Goal: Information Seeking & Learning: Learn about a topic

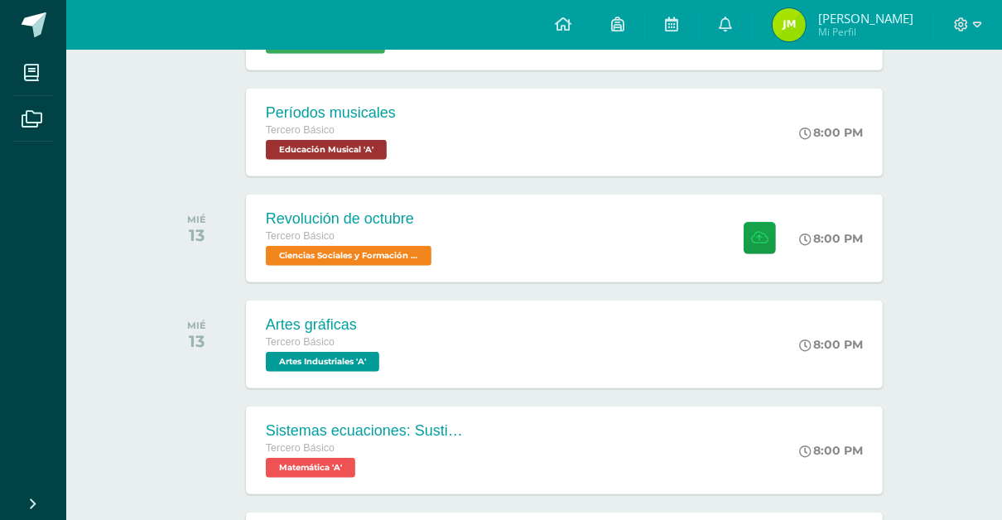
scroll to position [729, 0]
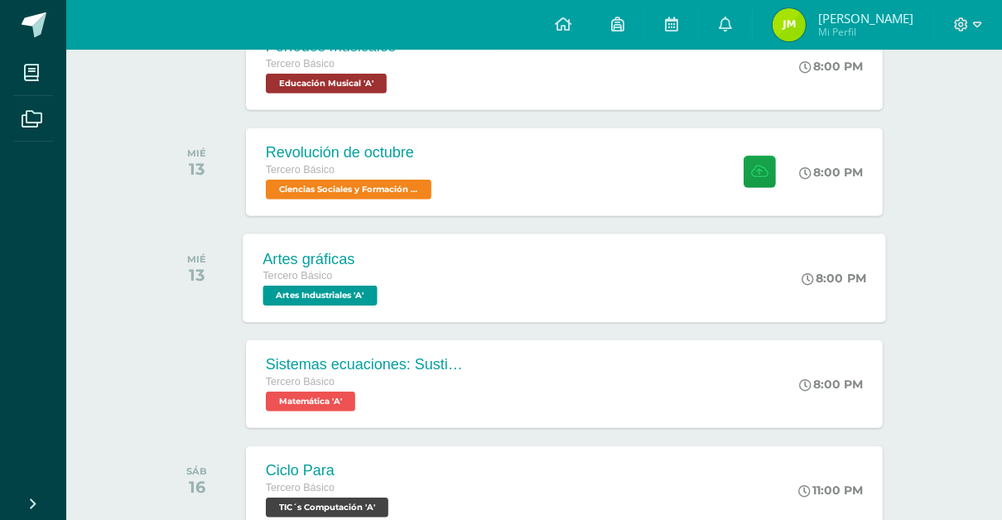
click at [612, 265] on div "Artes gráficas Tercero Básico Artes Industriales 'A' 8:00 PM Artes gráficas Art…" at bounding box center [564, 277] width 643 height 89
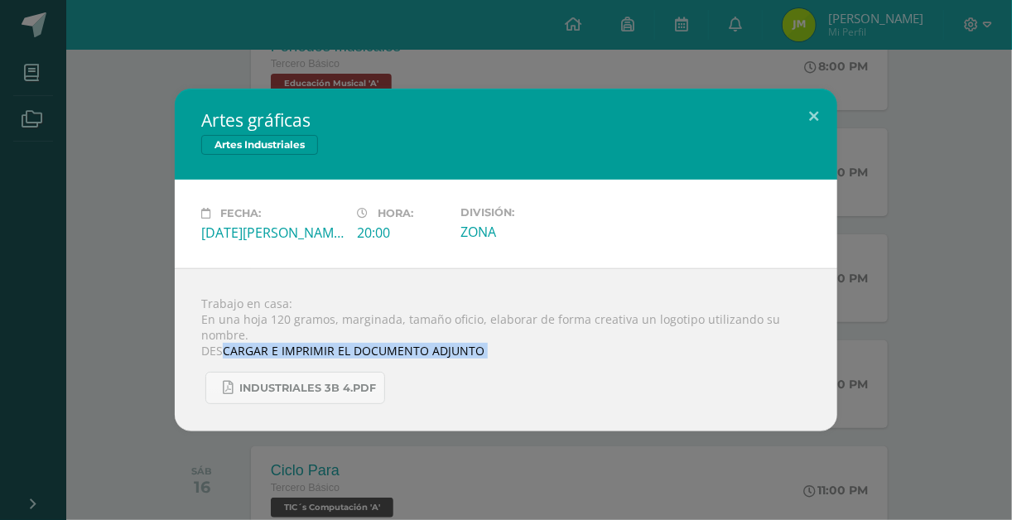
drag, startPoint x: 243, startPoint y: 359, endPoint x: 438, endPoint y: 364, distance: 195.5
click at [438, 364] on div "Trabajo en casa: En una hoja 120 gramos, marginada, tamaño oficio, elaborar de …" at bounding box center [506, 349] width 662 height 163
drag, startPoint x: 438, startPoint y: 364, endPoint x: 518, endPoint y: 395, distance: 86.0
click at [518, 395] on div "INDUSTRIALES 3B 4.pdf" at bounding box center [505, 382] width 609 height 46
click at [500, 392] on div "INDUSTRIALES 3B 4.pdf" at bounding box center [505, 382] width 609 height 46
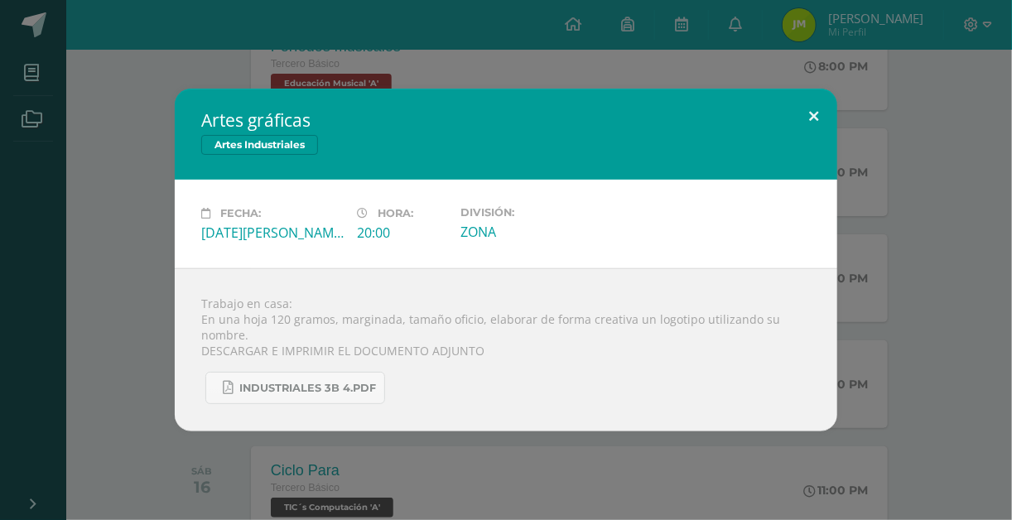
click at [814, 113] on button at bounding box center [813, 117] width 47 height 56
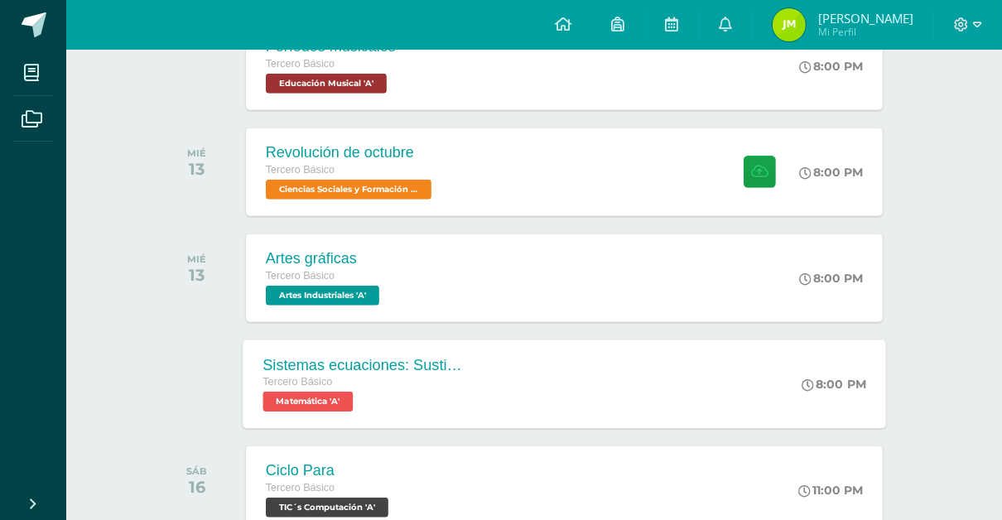
click at [521, 389] on div "Sistemas ecuaciones: Sustitución e igualación Tercero Básico Matemática 'A' 8:0…" at bounding box center [564, 383] width 643 height 89
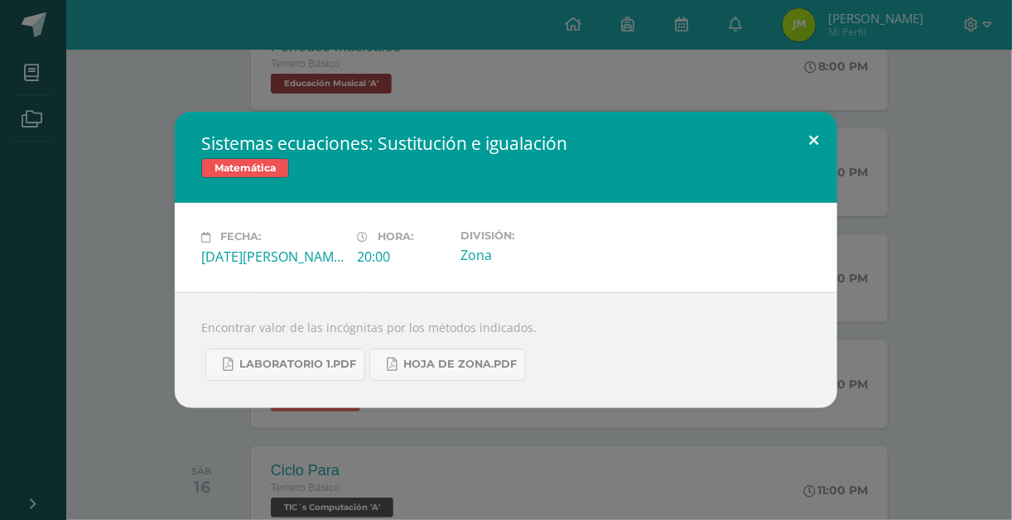
click at [818, 130] on button at bounding box center [813, 140] width 47 height 56
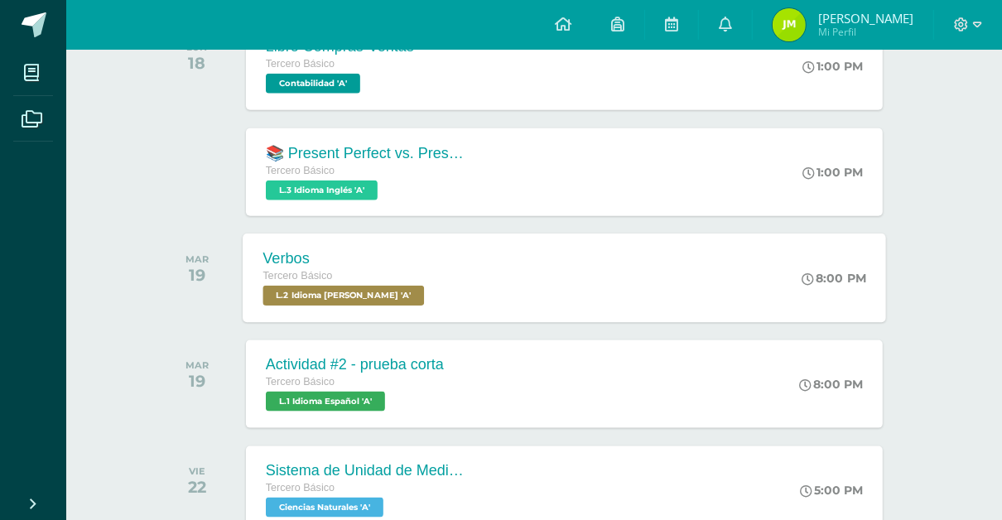
scroll to position [1325, 0]
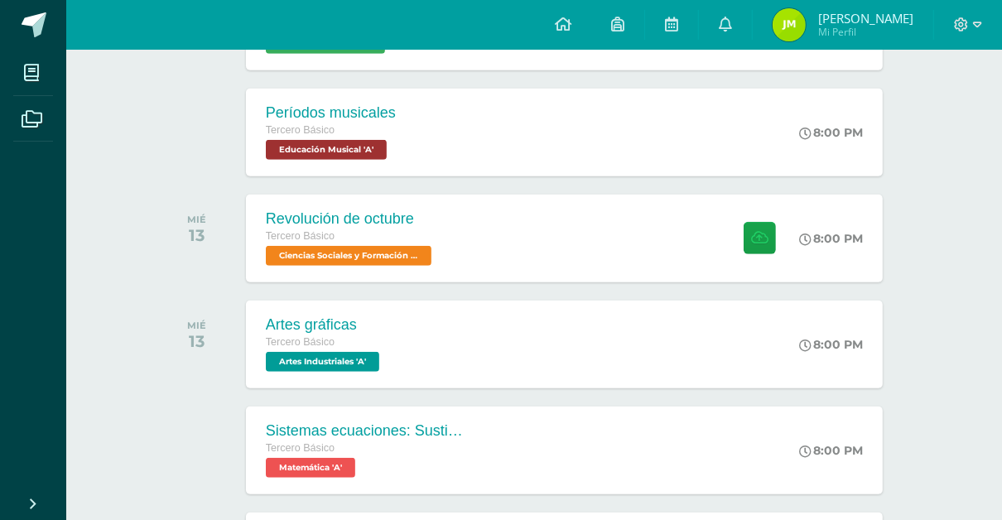
scroll to position [530, 0]
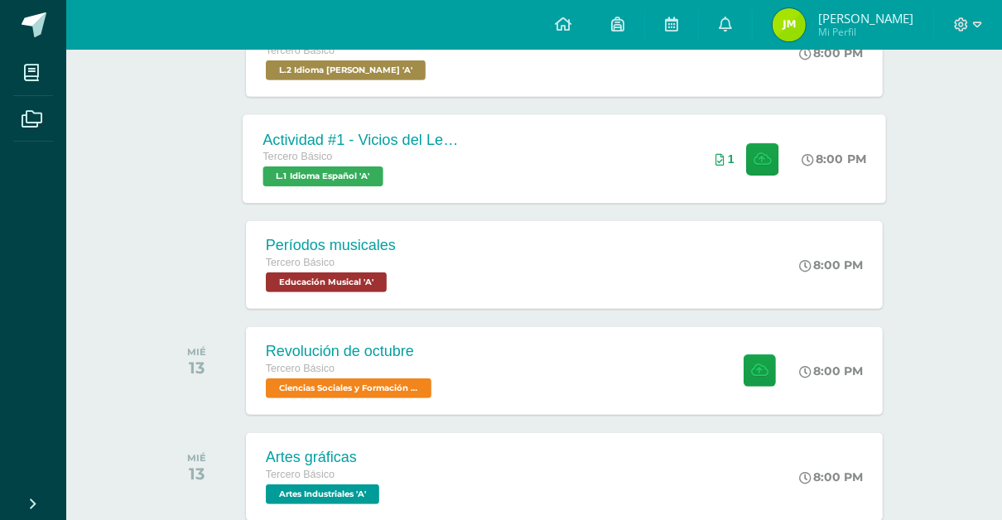
click at [628, 183] on div "Actividad #1 - Vicios del LenguaJe Tercero Básico L.1 Idioma Español 'A' 8:00 P…" at bounding box center [564, 158] width 643 height 89
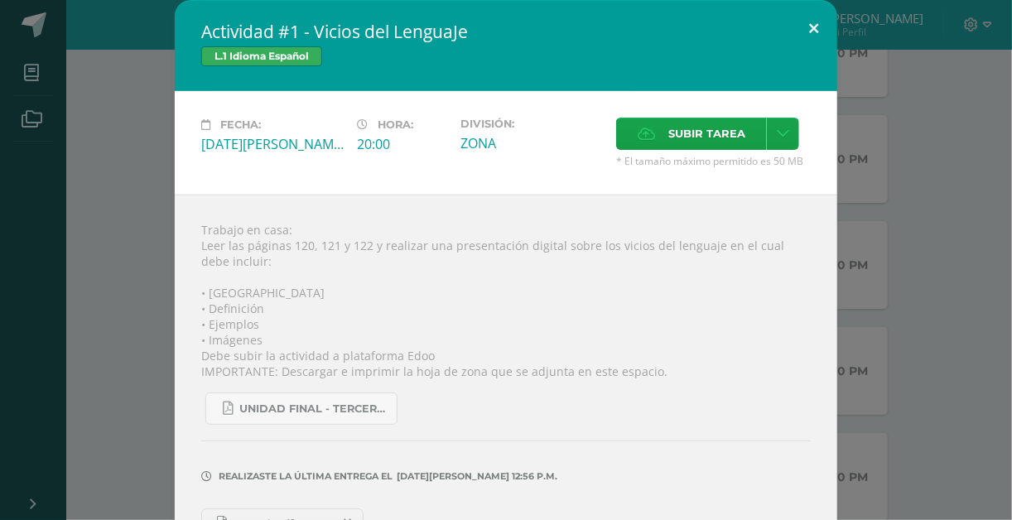
click at [813, 34] on button at bounding box center [813, 28] width 47 height 56
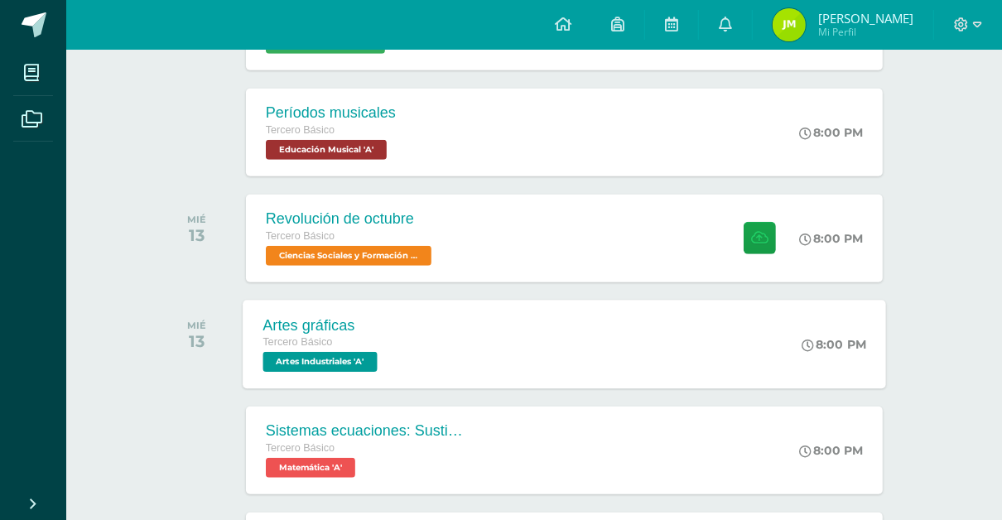
scroll to position [729, 0]
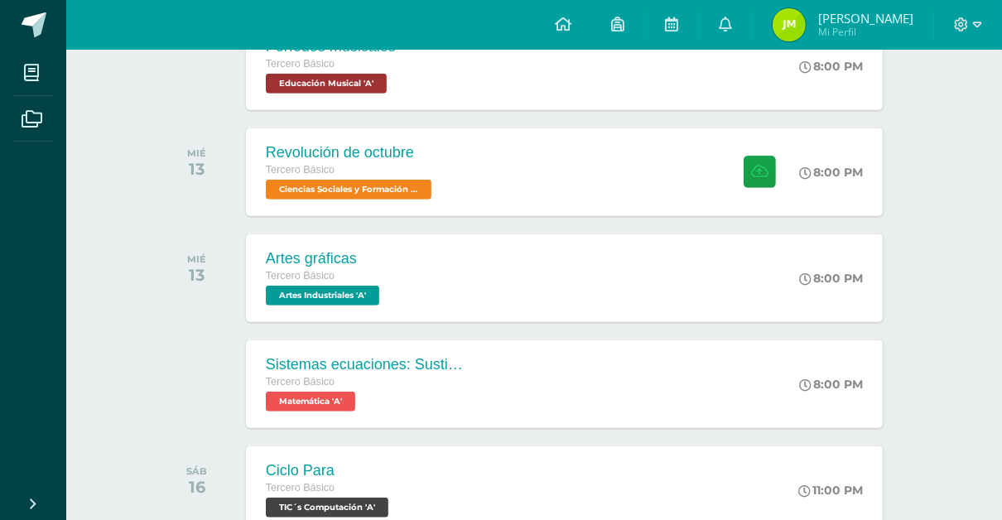
click at [890, 286] on div "MIÉ 13 Artes gráficas Tercero Básico Artes Industriales 'A' 8:00 PM Artes gráfi…" at bounding box center [534, 278] width 749 height 93
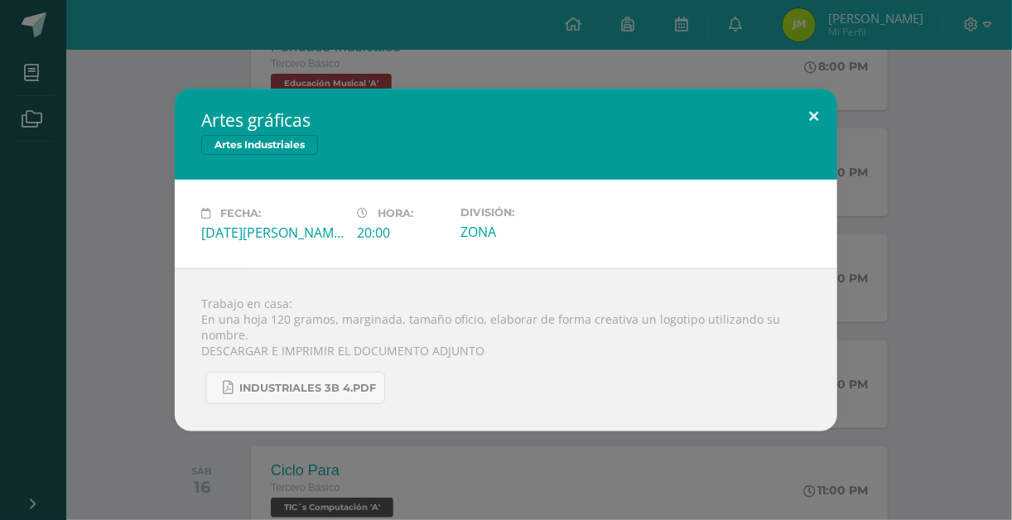
click at [811, 116] on button at bounding box center [813, 117] width 47 height 56
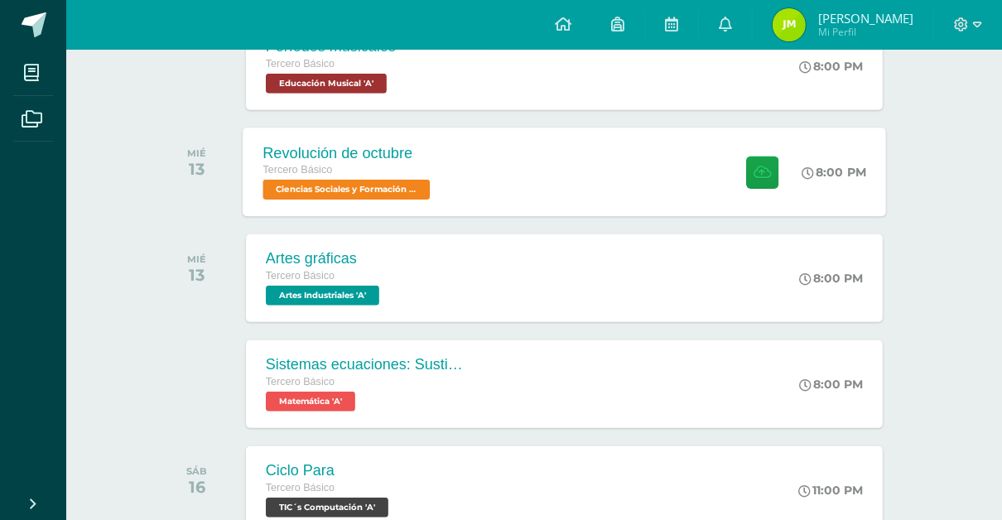
click at [585, 177] on div "Revolución de octubre Tercero Básico Ciencias Sociales y Formación Ciudadana 'A…" at bounding box center [564, 172] width 643 height 89
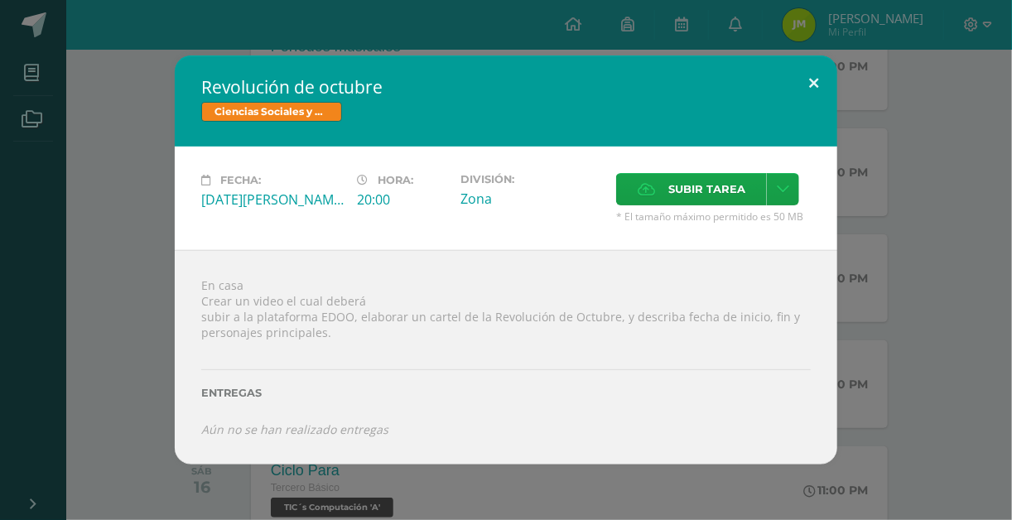
click at [815, 93] on button at bounding box center [813, 83] width 47 height 56
